Goal: Task Accomplishment & Management: Manage account settings

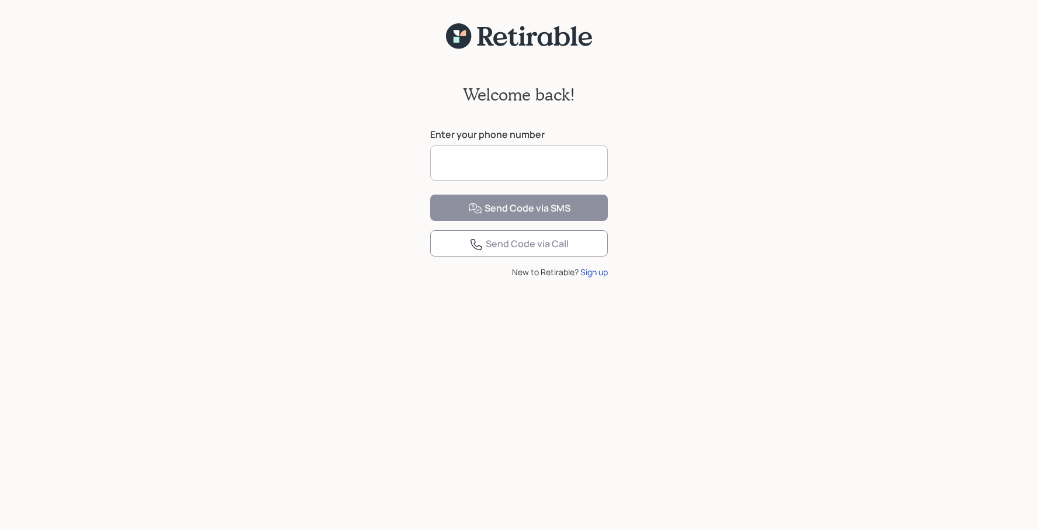
click at [484, 167] on input at bounding box center [519, 162] width 178 height 35
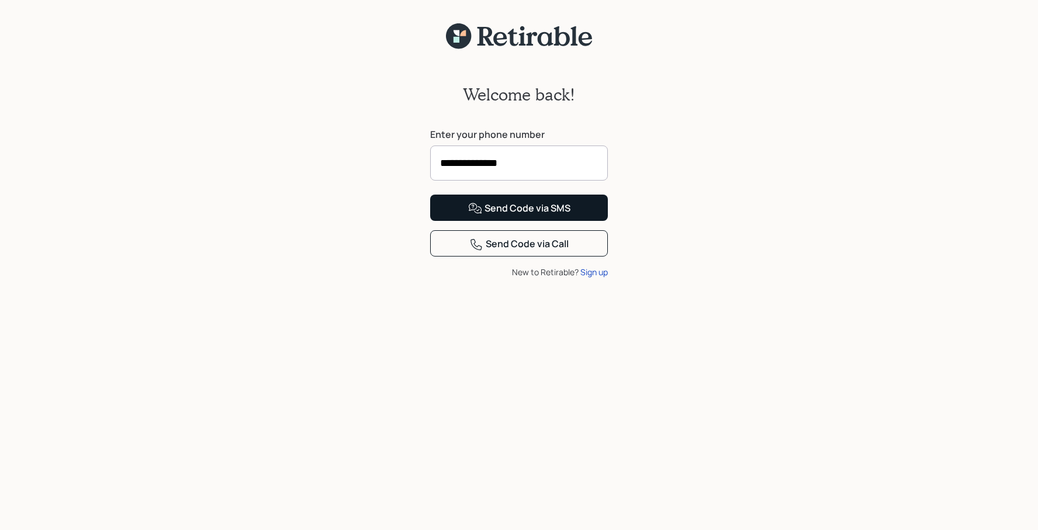
type input "**********"
click at [508, 216] on div "Send Code via SMS" at bounding box center [519, 209] width 102 height 14
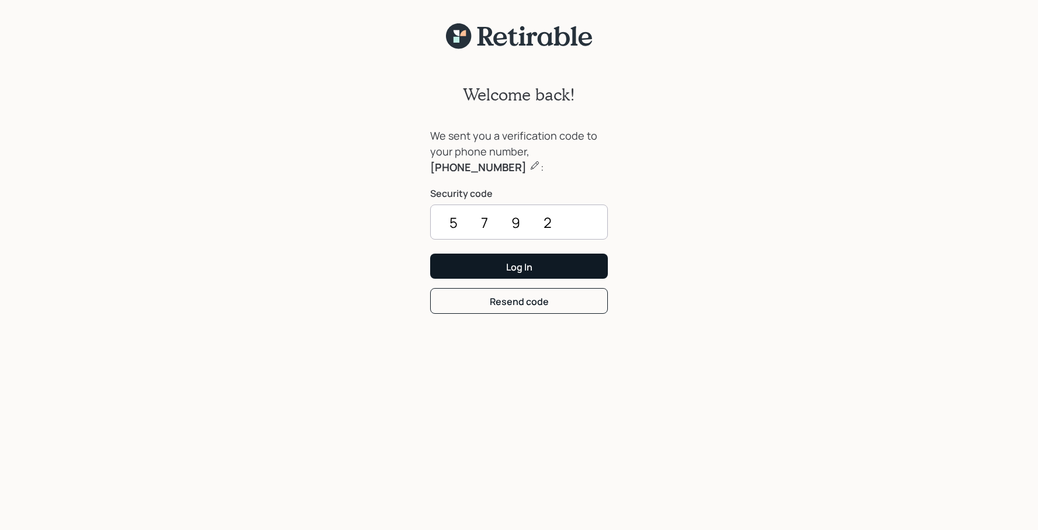
type input "5792"
click at [471, 259] on button "Log In" at bounding box center [519, 266] width 178 height 25
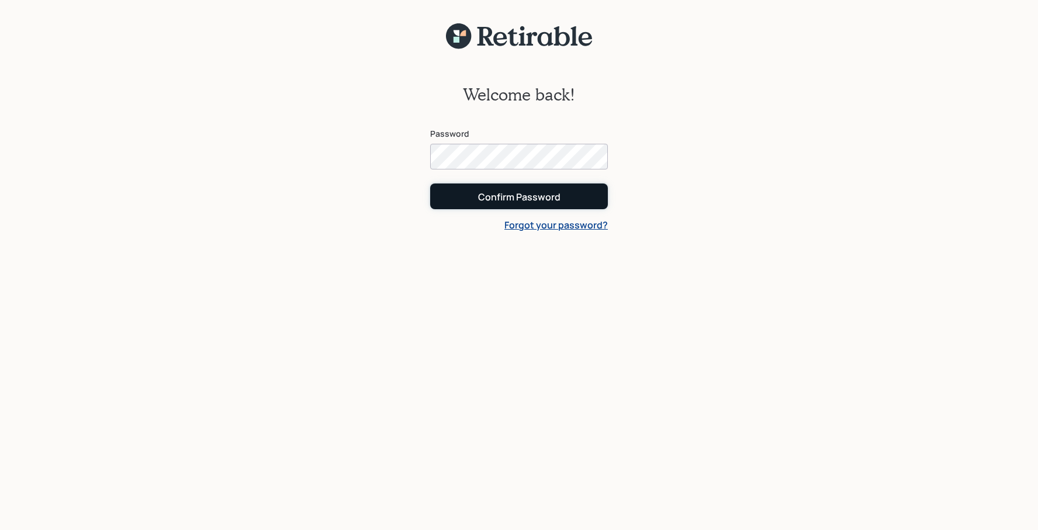
click at [508, 196] on div "Confirm Password" at bounding box center [519, 196] width 82 height 13
click at [501, 201] on div "Confirm Password" at bounding box center [519, 196] width 82 height 13
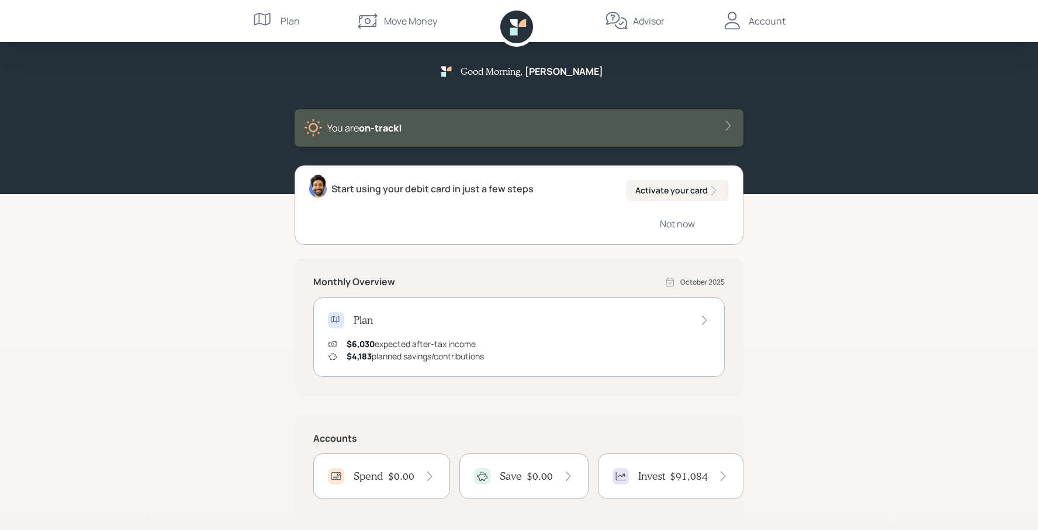
click at [672, 462] on div "Invest $91,084" at bounding box center [670, 476] width 145 height 46
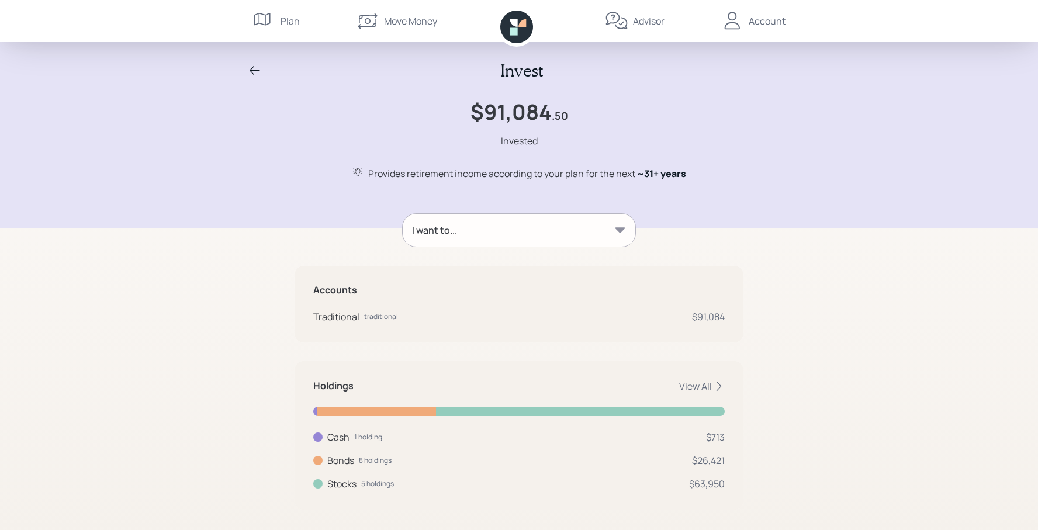
scroll to position [12, 0]
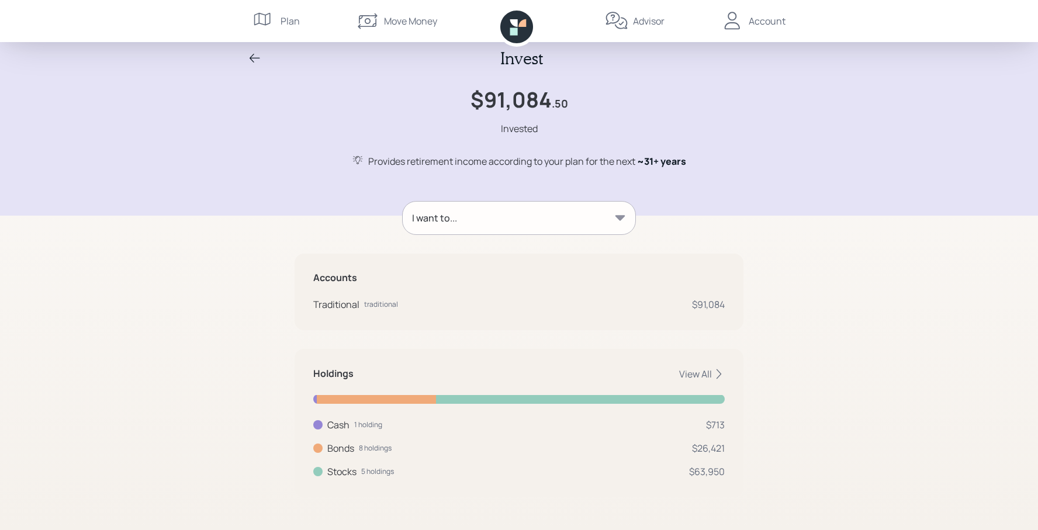
click at [711, 477] on div "$63,950" at bounding box center [707, 472] width 36 height 14
click at [318, 475] on div at bounding box center [317, 471] width 9 height 9
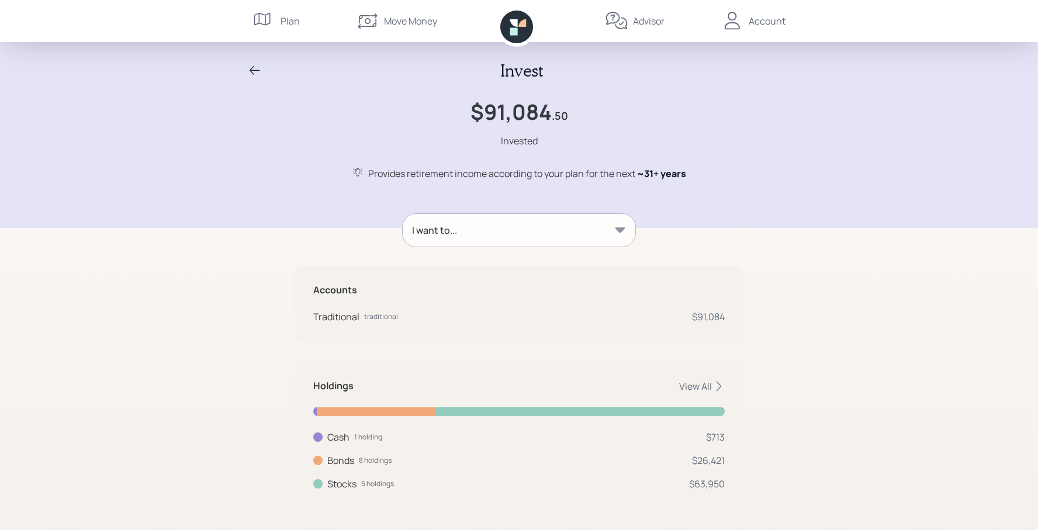
click at [621, 235] on icon at bounding box center [620, 230] width 12 height 12
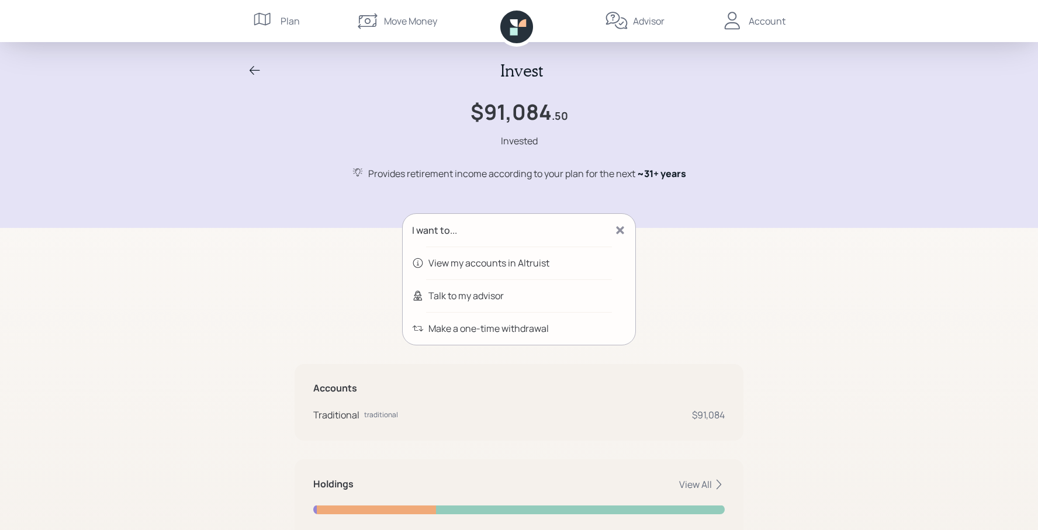
click at [539, 265] on div "View my accounts in Altruist" at bounding box center [488, 263] width 121 height 14
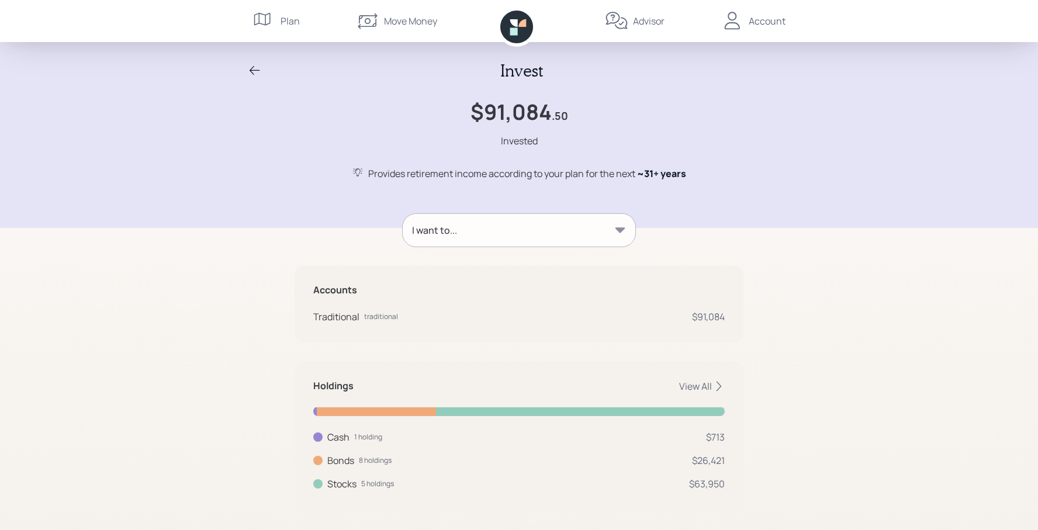
click at [740, 29] on icon at bounding box center [731, 20] width 23 height 23
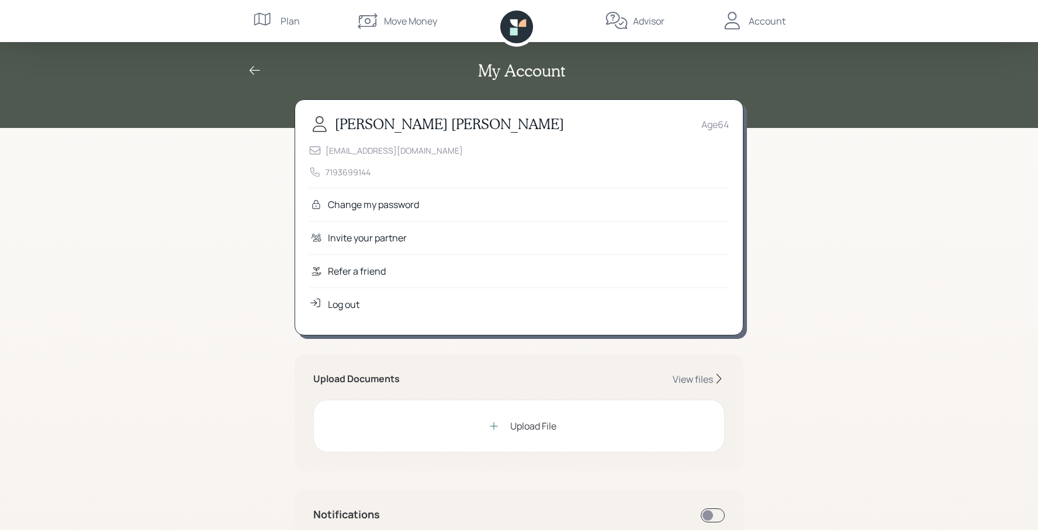
click at [356, 307] on div "Log out" at bounding box center [344, 304] width 32 height 14
